Goal: Navigation & Orientation: Find specific page/section

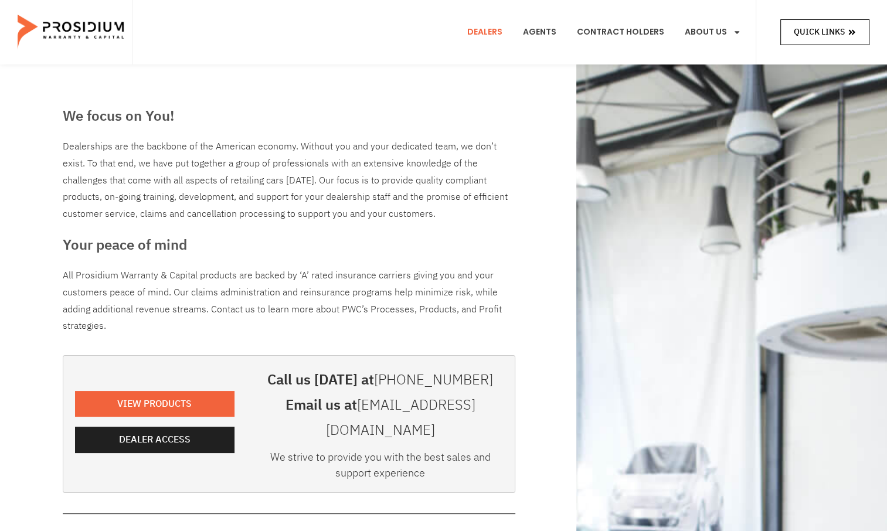
click at [811, 38] on span "Quick Links" at bounding box center [819, 32] width 51 height 15
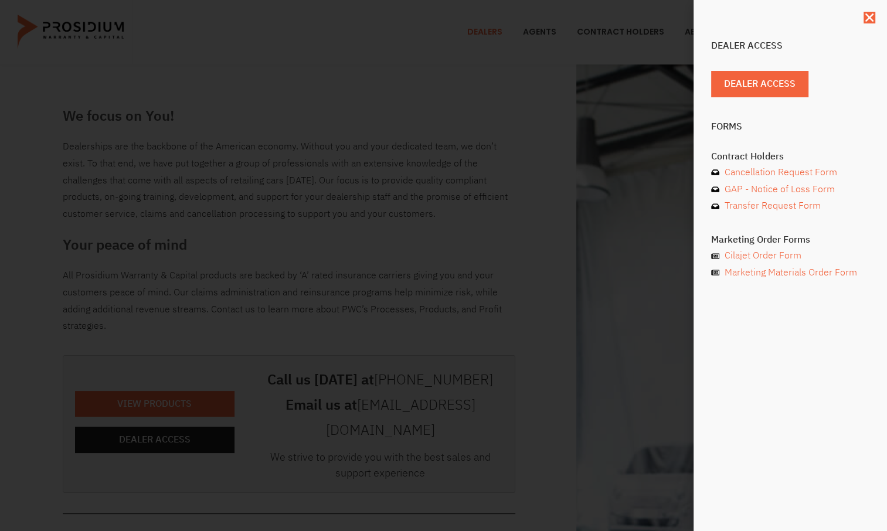
click at [868, 22] on icon "Close" at bounding box center [870, 18] width 12 height 12
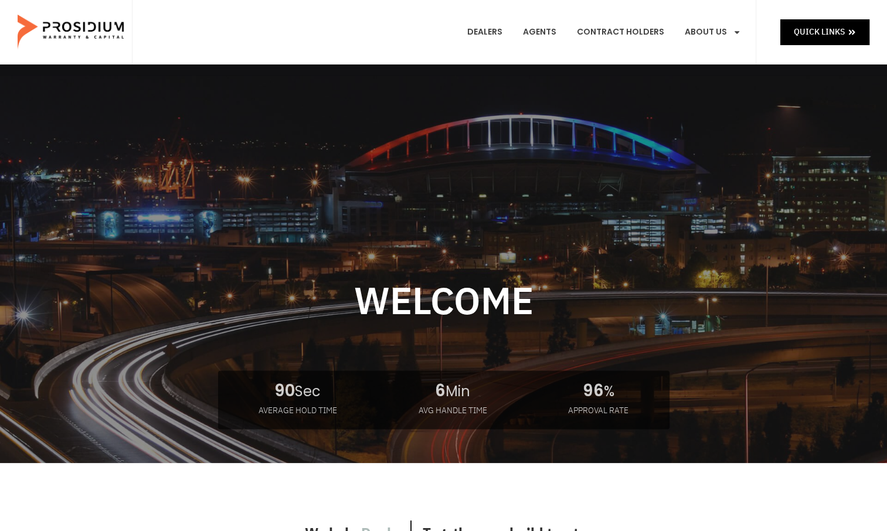
click at [49, 29] on img at bounding box center [72, 32] width 108 height 59
